Goal: Task Accomplishment & Management: Manage account settings

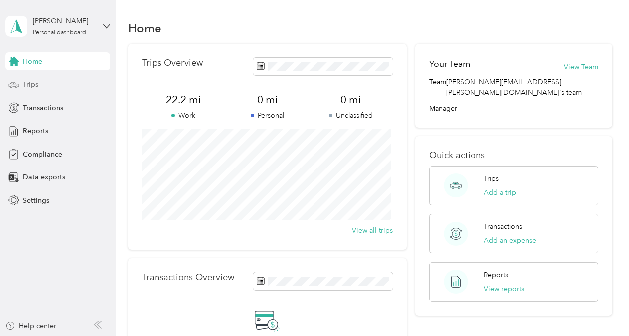
click at [44, 84] on div "Trips" at bounding box center [57, 85] width 105 height 18
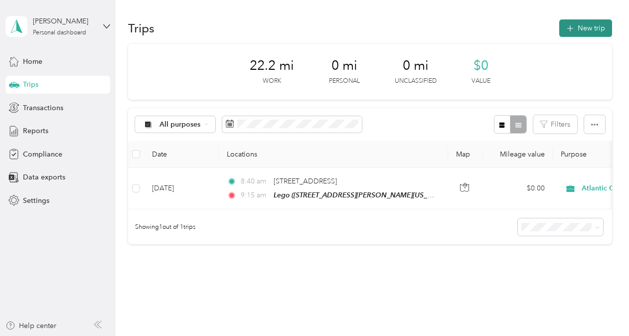
click at [575, 22] on button "New trip" at bounding box center [585, 27] width 53 height 17
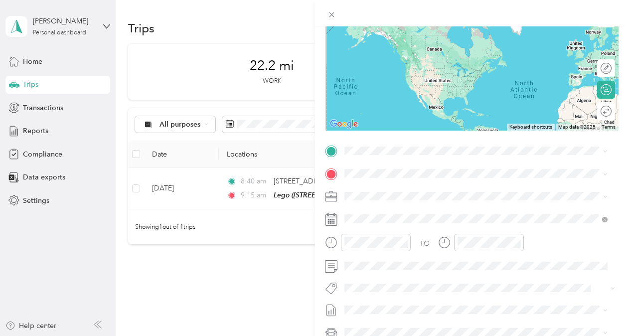
scroll to position [100, 0]
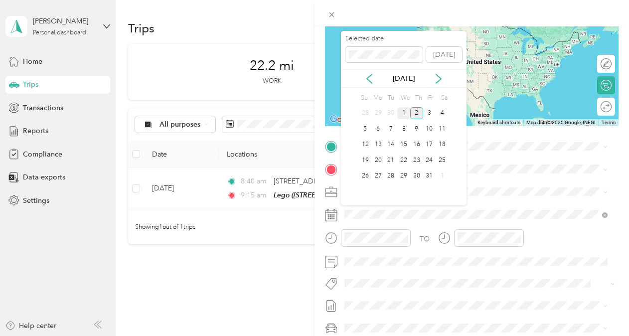
click at [409, 113] on div "1" at bounding box center [403, 113] width 13 height 12
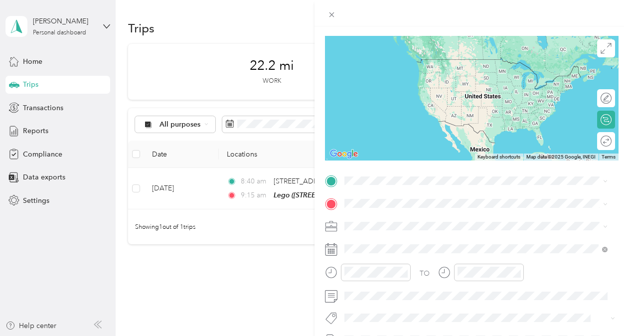
scroll to position [50, 0]
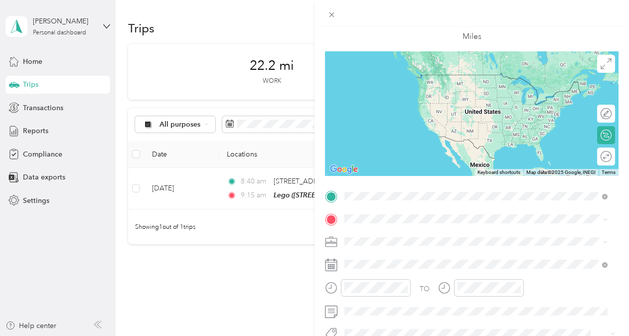
click at [402, 88] on span "[STREET_ADDRESS][PERSON_NAME][US_STATE]" at bounding box center [440, 89] width 155 height 8
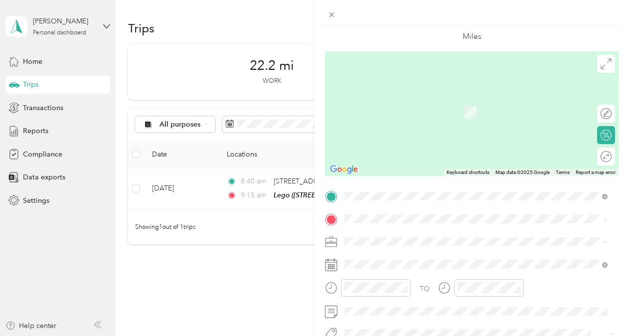
click at [547, 236] on span at bounding box center [480, 242] width 278 height 16
click at [410, 93] on li "Base [STREET_ADDRESS][US_STATE]" at bounding box center [476, 106] width 270 height 31
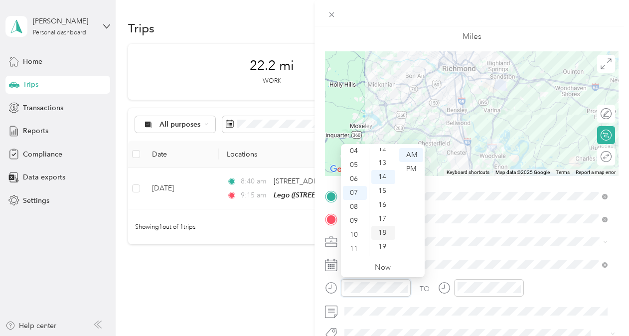
scroll to position [195, 0]
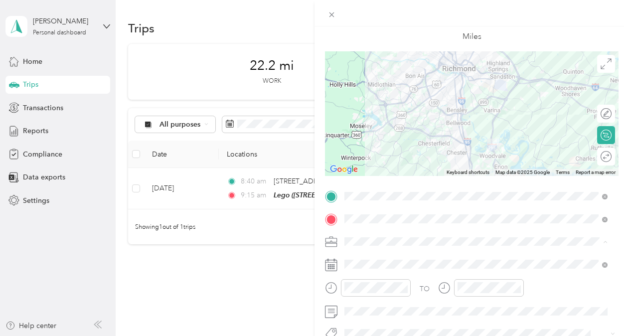
click at [444, 321] on div "TO Add photo" at bounding box center [471, 308] width 293 height 241
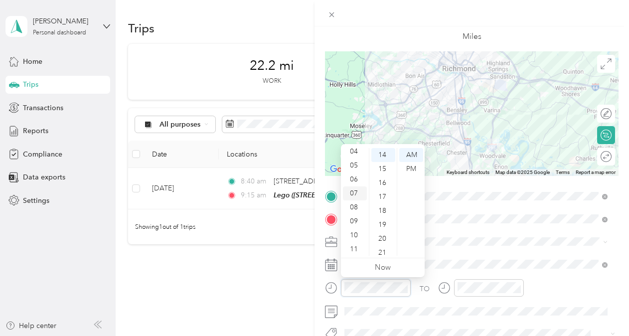
scroll to position [60, 0]
click at [414, 174] on div "PM" at bounding box center [411, 169] width 24 height 14
click at [360, 200] on div "04" at bounding box center [355, 201] width 24 height 14
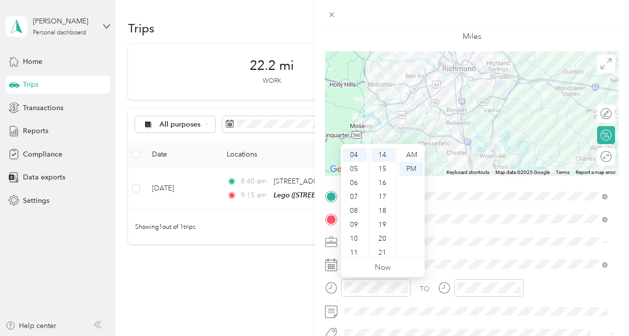
click at [459, 253] on div "TO Add photo" at bounding box center [471, 308] width 293 height 241
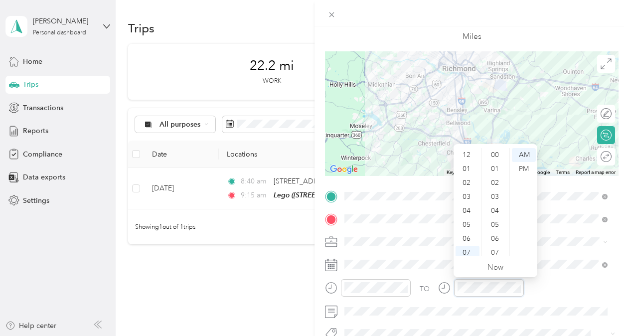
scroll to position [60, 0]
click at [466, 151] on div "04" at bounding box center [467, 151] width 24 height 14
click at [518, 167] on div "PM" at bounding box center [524, 169] width 24 height 14
click at [539, 286] on div "TO" at bounding box center [471, 291] width 293 height 24
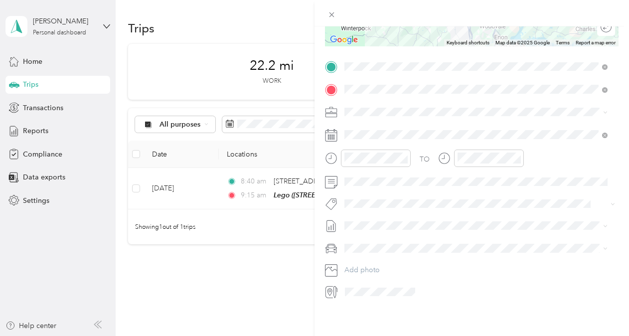
scroll to position [0, 0]
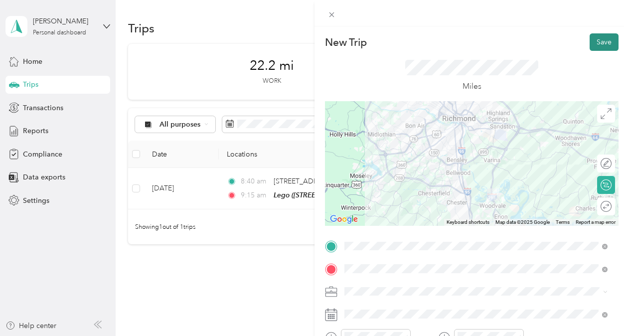
click at [596, 42] on button "Save" at bounding box center [603, 41] width 29 height 17
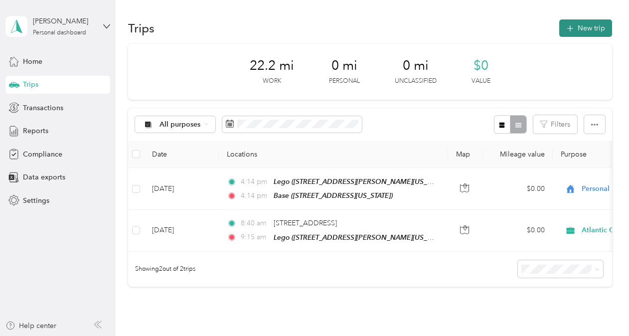
click at [578, 28] on button "New trip" at bounding box center [585, 27] width 53 height 17
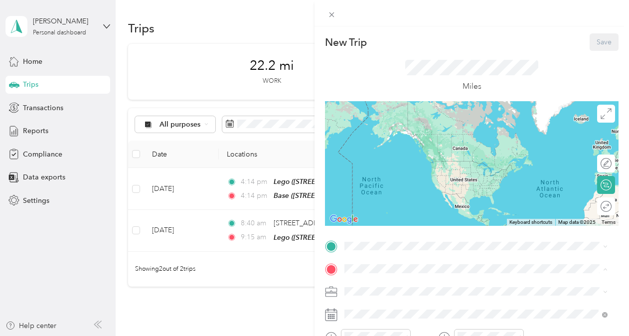
click at [387, 152] on div "Lego" at bounding box center [440, 150] width 155 height 9
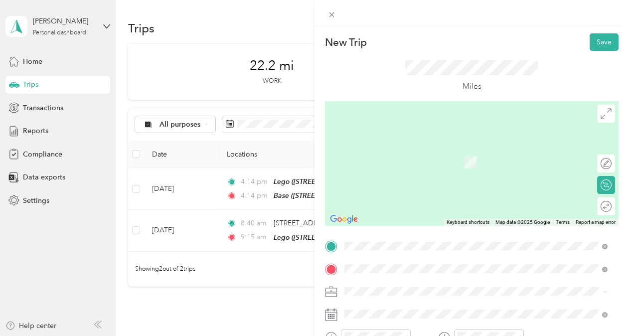
click at [404, 133] on div "Base [STREET_ADDRESS][US_STATE]" at bounding box center [413, 134] width 100 height 21
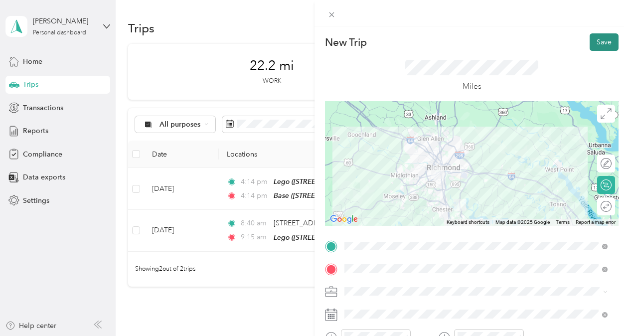
click at [603, 37] on button "Save" at bounding box center [603, 41] width 29 height 17
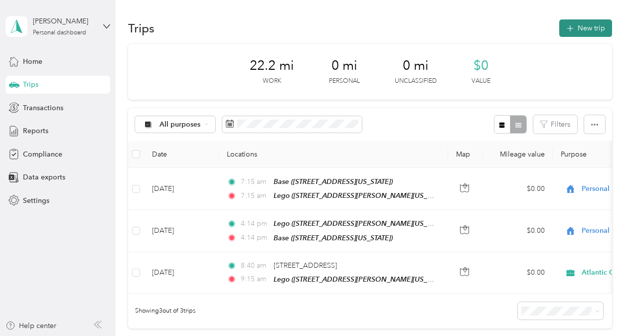
click at [577, 28] on button "New trip" at bounding box center [585, 27] width 53 height 17
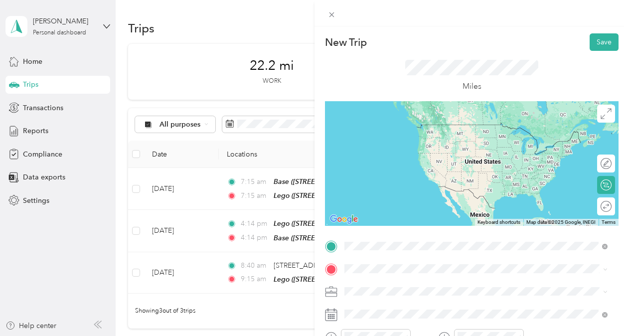
click at [407, 133] on div "Lego [STREET_ADDRESS][PERSON_NAME][US_STATE]" at bounding box center [440, 134] width 155 height 21
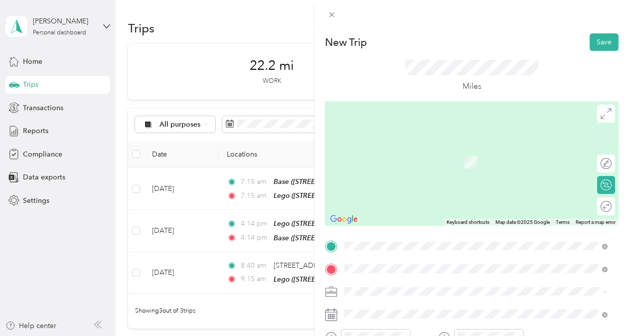
click at [442, 146] on div "Base" at bounding box center [413, 150] width 100 height 9
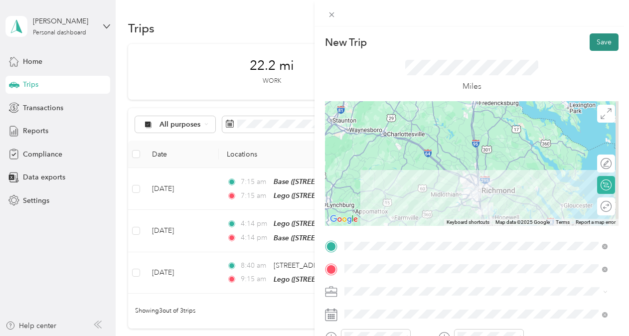
click at [592, 34] on button "Save" at bounding box center [603, 41] width 29 height 17
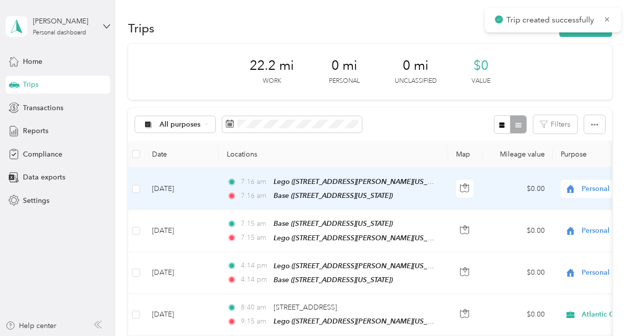
click at [594, 187] on span "Personal" at bounding box center [626, 188] width 91 height 11
click at [586, 198] on li "Atlantic Constructors" at bounding box center [567, 205] width 124 height 17
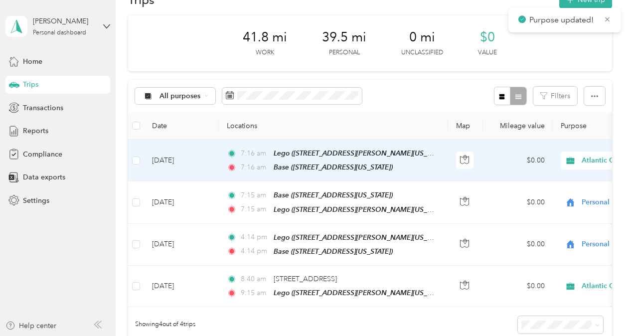
scroll to position [50, 0]
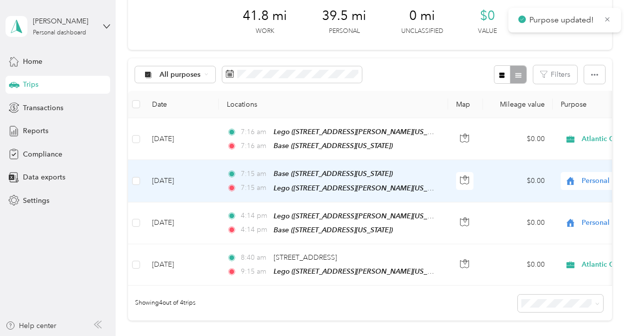
click at [594, 175] on span "Personal" at bounding box center [626, 180] width 91 height 11
click at [586, 200] on li "Atlantic Constructors" at bounding box center [567, 193] width 124 height 17
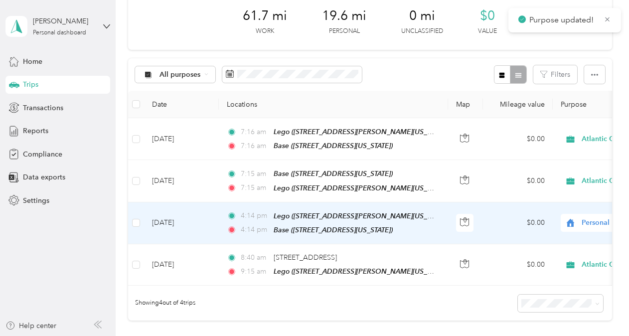
click at [587, 220] on span "Personal" at bounding box center [626, 222] width 91 height 11
click at [577, 234] on span "Atlantic Constructors" at bounding box center [576, 238] width 92 height 10
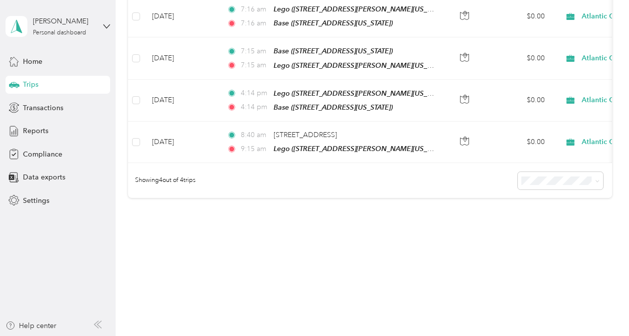
scroll to position [0, 0]
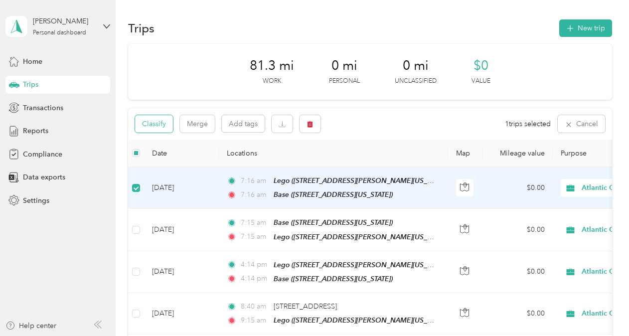
click at [156, 122] on button "Classify" at bounding box center [154, 123] width 38 height 17
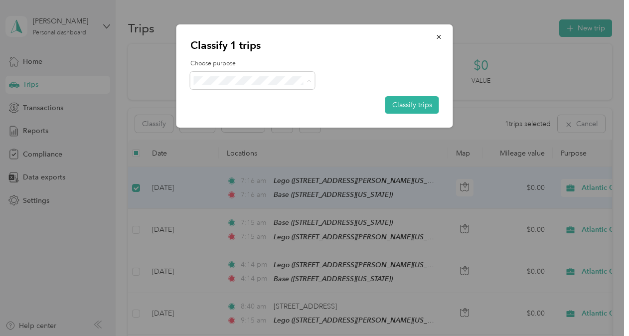
click at [246, 96] on span "Atlantic Constructors" at bounding box center [261, 99] width 93 height 10
click at [404, 104] on button "Classify trips" at bounding box center [412, 104] width 54 height 17
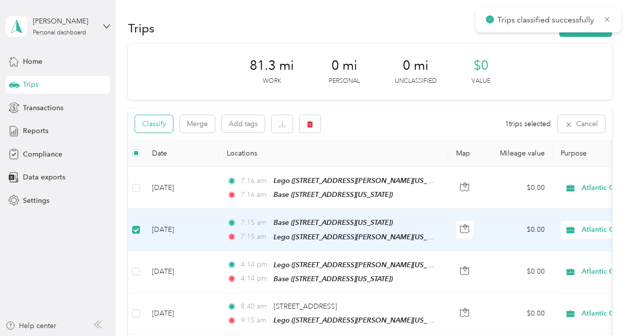
click at [163, 122] on button "Classify" at bounding box center [154, 123] width 38 height 17
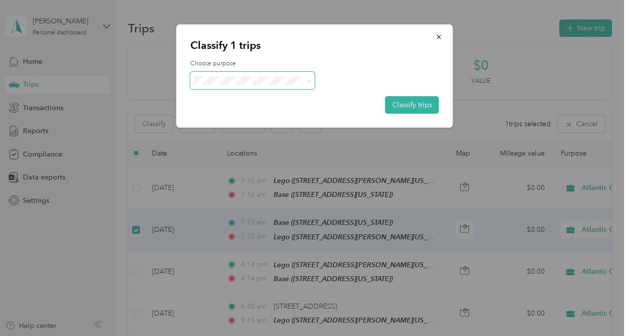
click at [246, 86] on span at bounding box center [252, 80] width 125 height 17
click at [415, 107] on button "Classify trips" at bounding box center [412, 104] width 54 height 17
